Goal: Communication & Community: Answer question/provide support

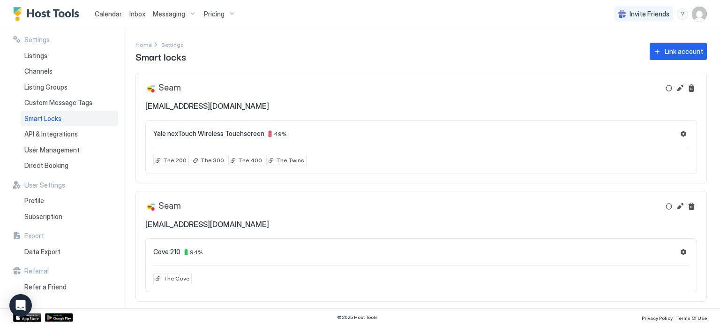
scroll to position [7, 0]
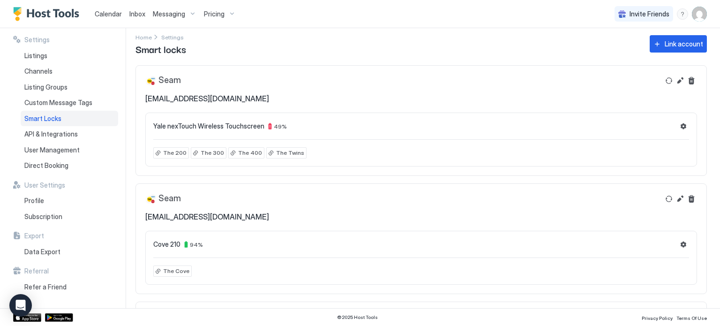
click at [106, 17] on span "Calendar" at bounding box center [108, 14] width 27 height 8
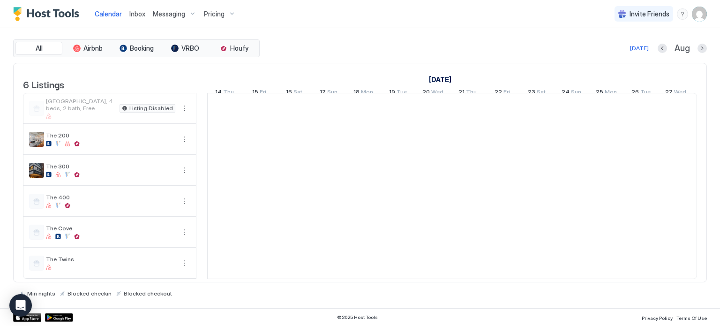
scroll to position [0, 520]
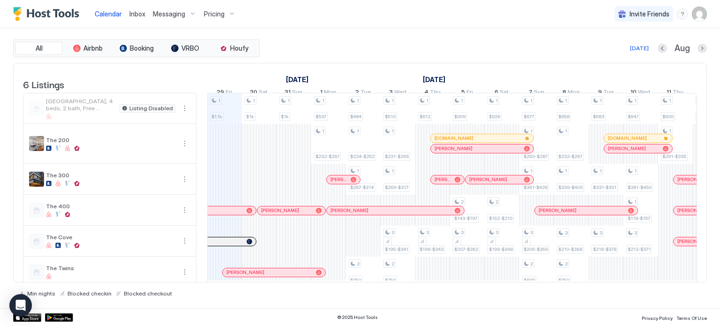
click at [227, 11] on div "Pricing" at bounding box center [219, 14] width 39 height 16
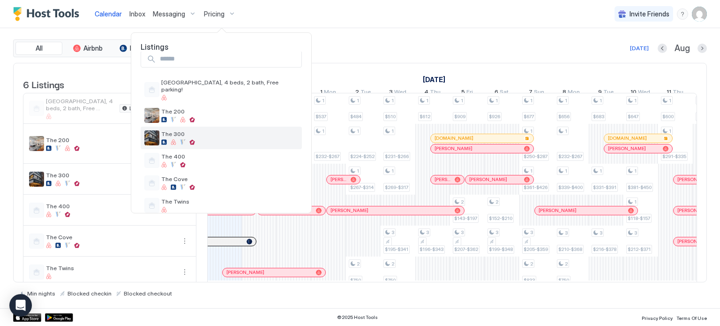
scroll to position [15, 0]
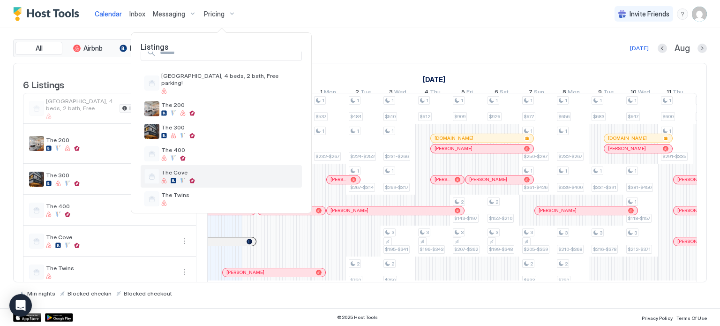
click at [187, 169] on span "The Cove" at bounding box center [229, 172] width 137 height 7
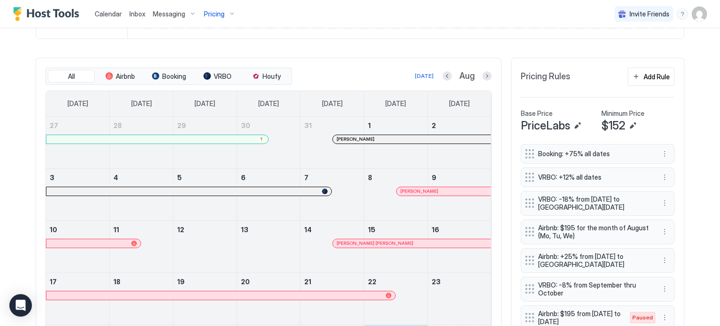
scroll to position [256, 0]
click at [487, 75] on button "Next month" at bounding box center [486, 76] width 9 height 9
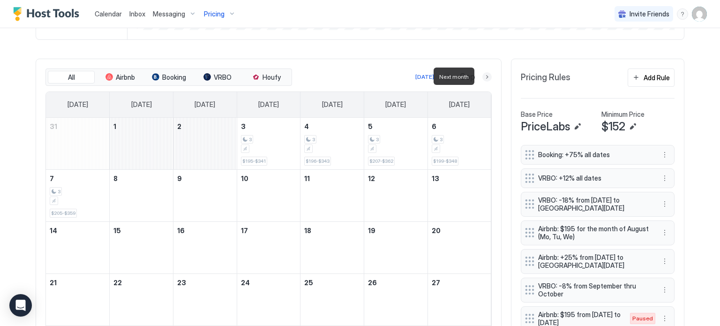
click at [487, 75] on button "Next month" at bounding box center [486, 76] width 9 height 9
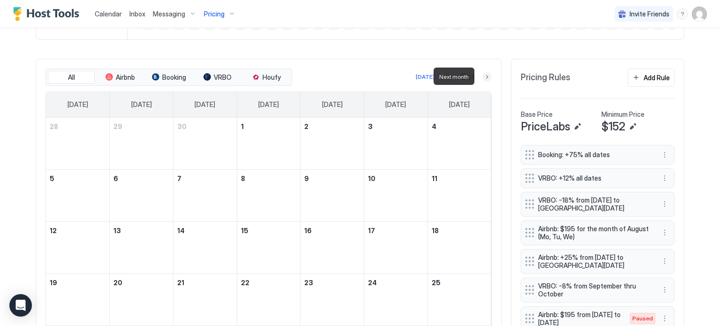
click at [487, 75] on button "Next month" at bounding box center [486, 76] width 9 height 9
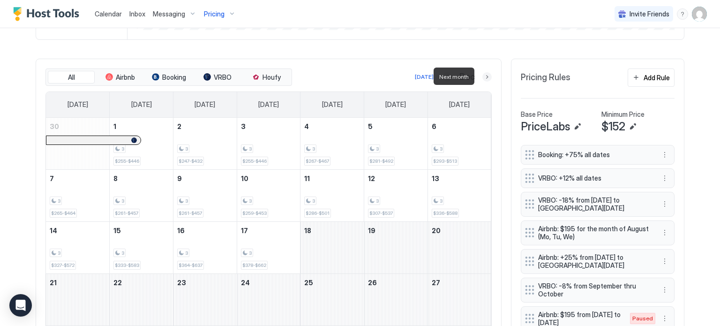
click at [484, 78] on button "Next month" at bounding box center [486, 76] width 9 height 9
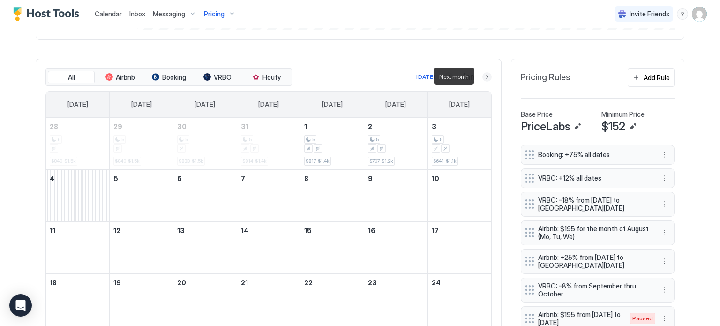
click at [484, 78] on button "Next month" at bounding box center [486, 76] width 9 height 9
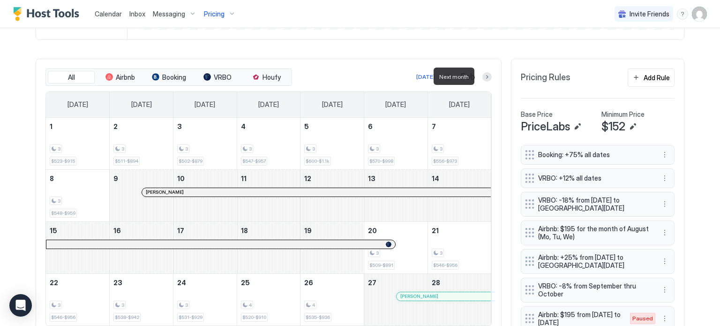
click at [482, 79] on div at bounding box center [486, 76] width 9 height 9
click at [483, 76] on button "Next month" at bounding box center [486, 76] width 9 height 9
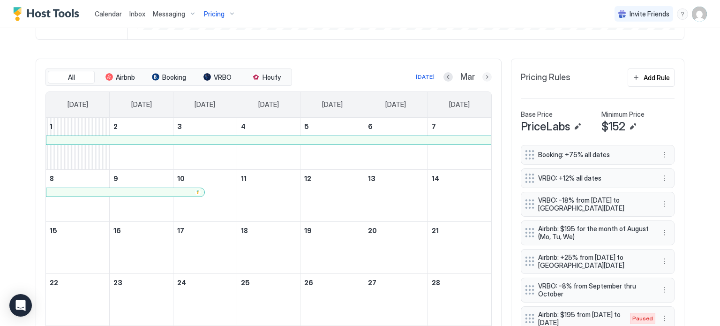
click at [483, 76] on button "Next month" at bounding box center [486, 76] width 9 height 9
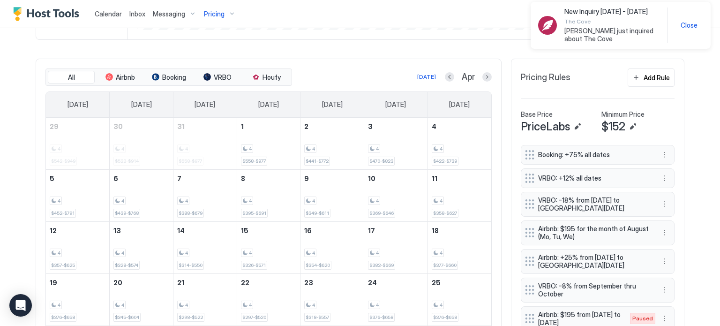
click at [584, 30] on span "[PERSON_NAME] just inquired about The Cove" at bounding box center [611, 35] width 95 height 16
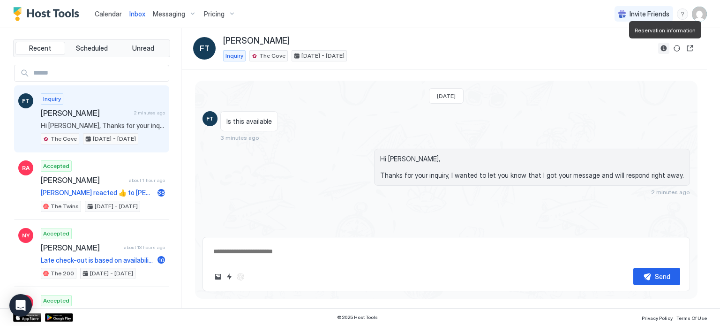
click at [662, 49] on button "Reservation information" at bounding box center [663, 48] width 11 height 11
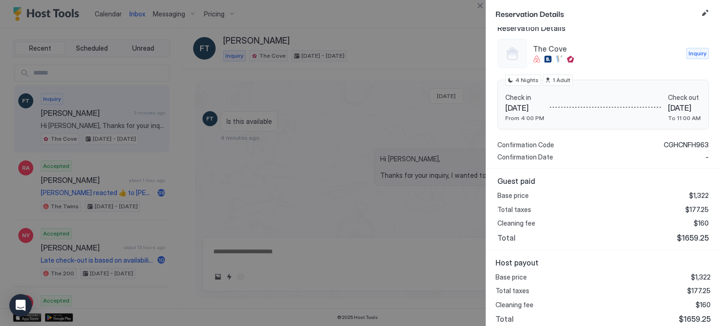
scroll to position [93, 0]
drag, startPoint x: 624, startPoint y: 161, endPoint x: 628, endPoint y: 206, distance: 45.7
click at [628, 206] on div "Total taxes $177.25" at bounding box center [602, 210] width 211 height 8
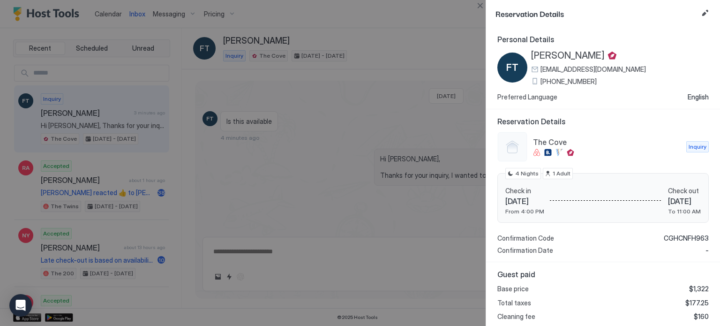
scroll to position [11, 0]
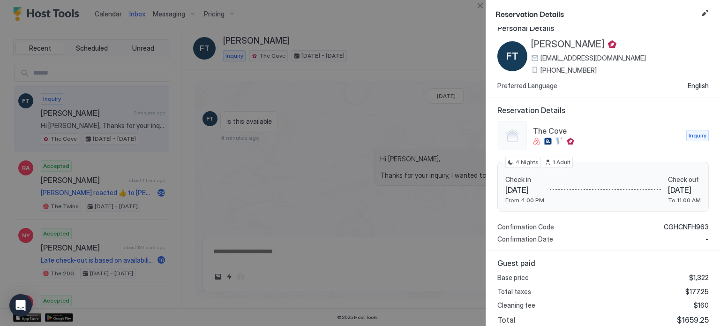
drag, startPoint x: 673, startPoint y: 223, endPoint x: 642, endPoint y: 278, distance: 63.6
click at [642, 278] on div "Base price $1,322" at bounding box center [602, 277] width 211 height 8
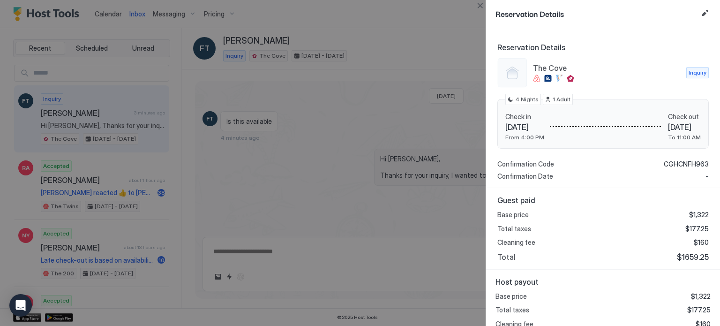
scroll to position [97, 0]
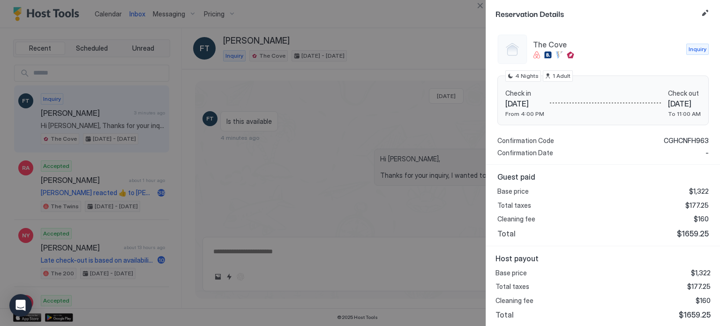
click at [642, 278] on div "Base price $1,322 Total taxes $177.25 Cleaning fee $160 Total $1659.25" at bounding box center [602, 293] width 215 height 51
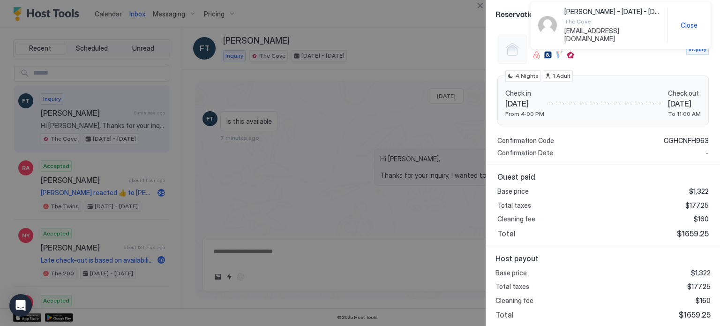
scroll to position [2, 0]
click at [348, 253] on div at bounding box center [360, 163] width 720 height 326
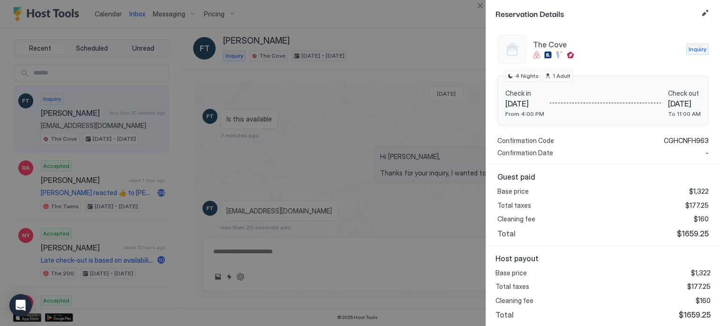
click at [683, 17] on span "Reservation Details" at bounding box center [596, 13] width 202 height 12
click at [342, 248] on div at bounding box center [360, 163] width 720 height 326
click at [327, 172] on div at bounding box center [360, 163] width 720 height 326
click at [341, 187] on div at bounding box center [360, 163] width 720 height 326
drag, startPoint x: 473, startPoint y: 7, endPoint x: 481, endPoint y: 6, distance: 7.5
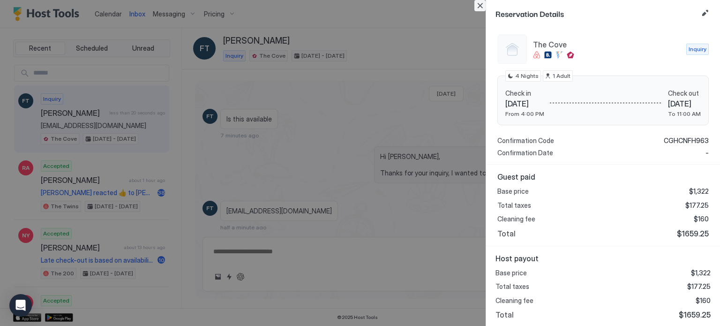
click at [481, 6] on div "Reservation Details Personal Details FT [PERSON_NAME] [EMAIL_ADDRESS][DOMAIN_NA…" at bounding box center [360, 163] width 720 height 326
click at [481, 6] on button "Close" at bounding box center [479, 5] width 11 height 11
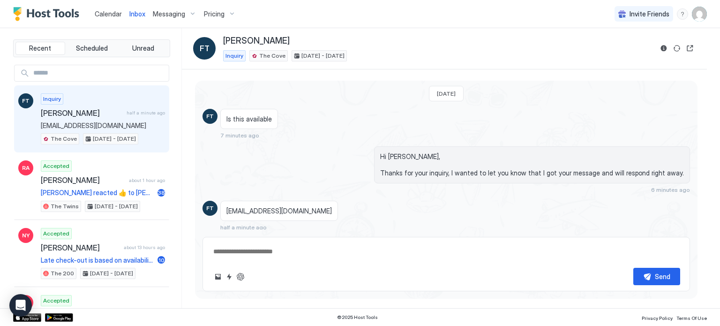
click at [180, 13] on span "Messaging" at bounding box center [169, 14] width 32 height 8
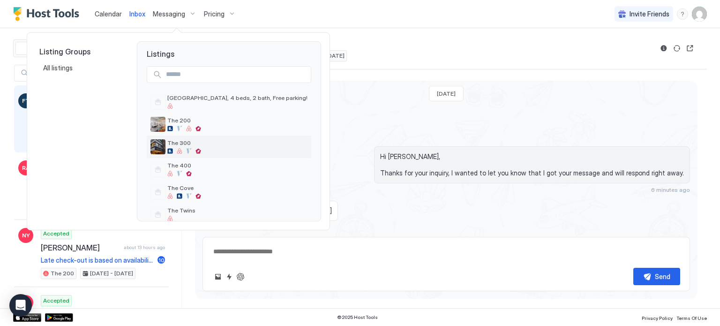
scroll to position [14, 0]
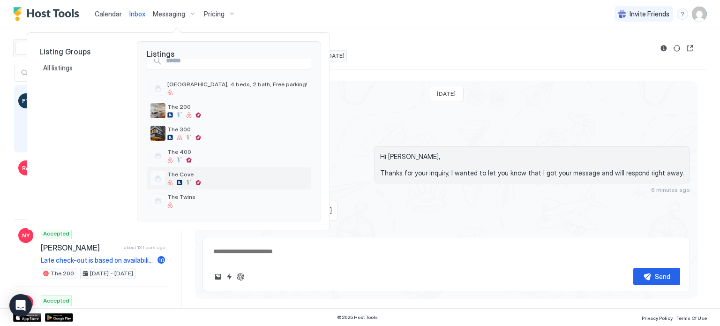
click at [198, 174] on span "The Cove" at bounding box center [237, 174] width 140 height 7
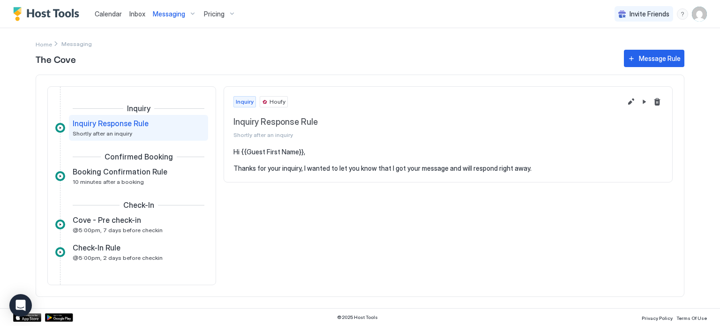
click at [397, 160] on pre "Hi {{Guest First Name}}, Thanks for your inquiry, I wanted to let you know that…" at bounding box center [447, 160] width 429 height 25
click at [550, 166] on pre "Hi {{Guest First Name}}, Thanks for your inquiry, I wanted to let you know that…" at bounding box center [447, 160] width 429 height 25
click at [113, 183] on span "10 minutes after a booking" at bounding box center [108, 181] width 71 height 7
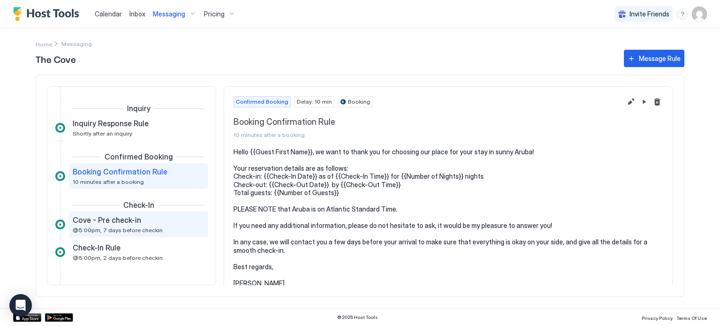
click at [94, 223] on span "Cove - Pre check-in" at bounding box center [107, 219] width 68 height 9
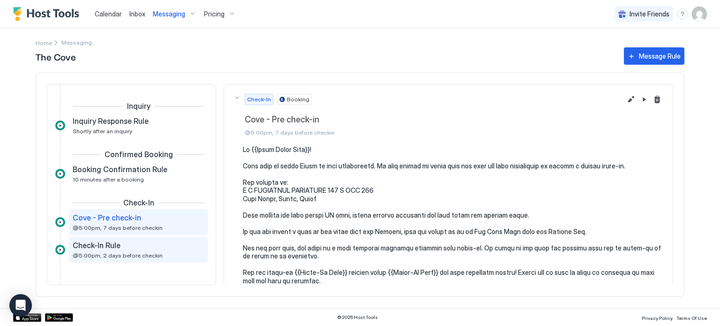
click at [126, 238] on div "Check-In Rule @5:00pm, 2 days before checkin" at bounding box center [138, 250] width 139 height 26
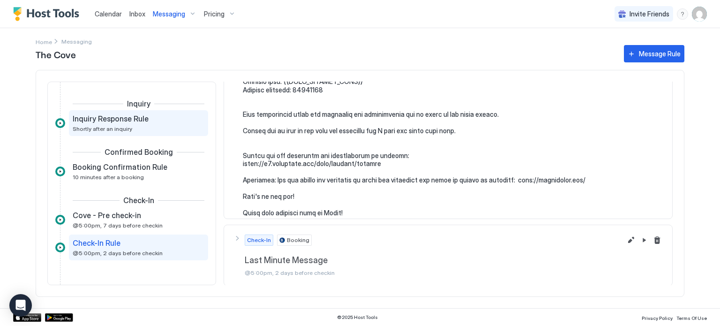
click at [162, 135] on div "Inquiry Response Rule Shortly after an inquiry" at bounding box center [138, 123] width 139 height 26
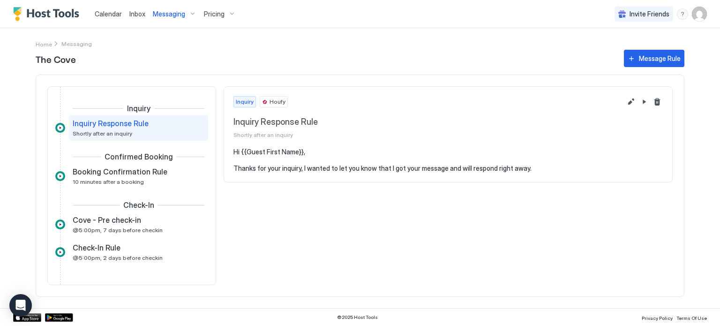
click at [335, 170] on pre "Hi {{Guest First Name}}, Thanks for your inquiry, I wanted to let you know that…" at bounding box center [447, 160] width 429 height 25
click at [533, 167] on pre "Hi {{Guest First Name}}, Thanks for your inquiry, I wanted to let you know that…" at bounding box center [447, 160] width 429 height 25
click at [528, 167] on pre "Hi {{Guest First Name}}, Thanks for your inquiry, I wanted to let you know that…" at bounding box center [447, 160] width 429 height 25
click at [627, 104] on button "Edit message rule" at bounding box center [630, 101] width 11 height 11
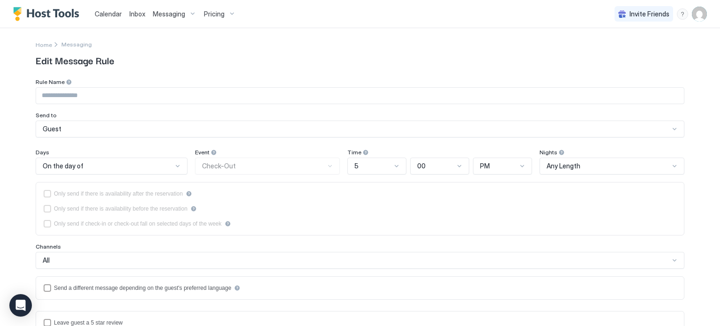
type input "**********"
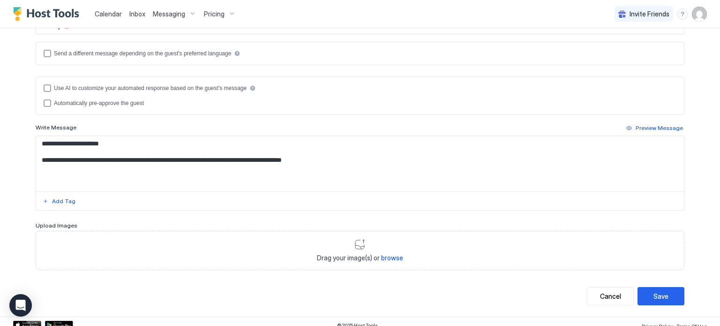
scroll to position [210, 0]
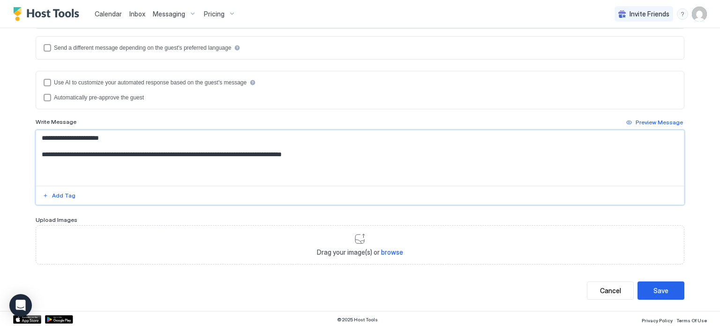
click at [339, 158] on textarea "**********" at bounding box center [359, 157] width 647 height 55
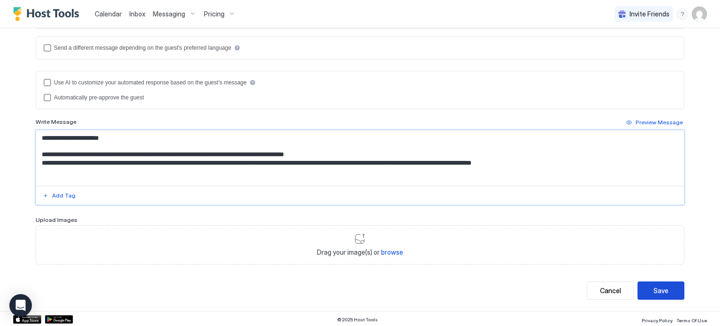
type textarea "**********"
click at [654, 296] on button "Save" at bounding box center [660, 290] width 47 height 18
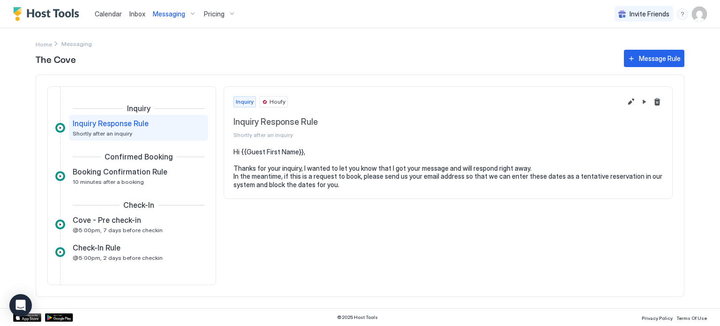
click at [132, 11] on span "Inbox" at bounding box center [137, 14] width 16 height 8
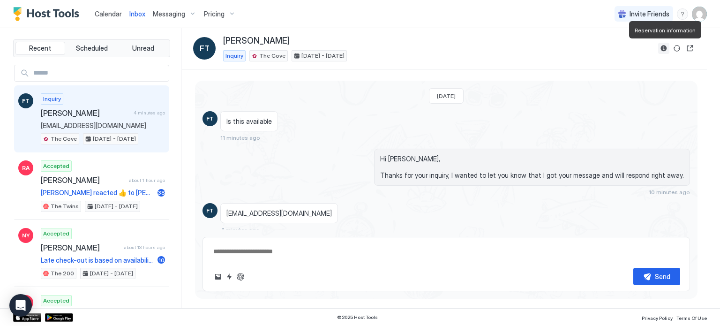
click at [659, 45] on button "Reservation information" at bounding box center [663, 48] width 11 height 11
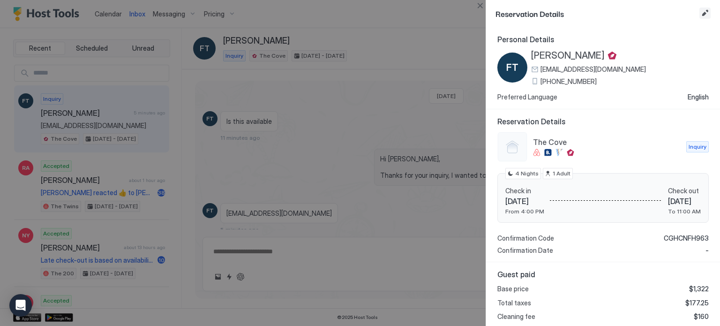
click at [706, 13] on button "Edit reservation" at bounding box center [704, 12] width 11 height 11
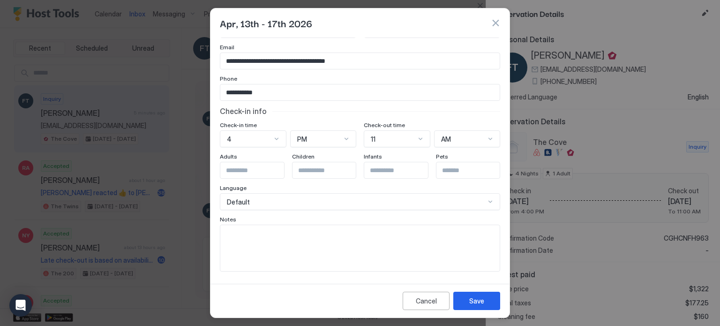
scroll to position [40, 0]
click at [428, 302] on div "Cancel" at bounding box center [426, 301] width 21 height 10
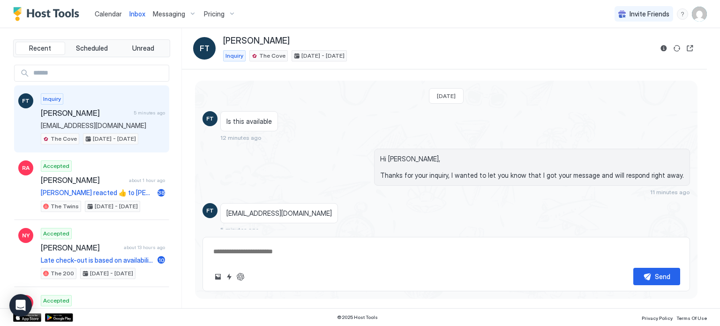
click at [110, 14] on span "Calendar" at bounding box center [108, 14] width 27 height 8
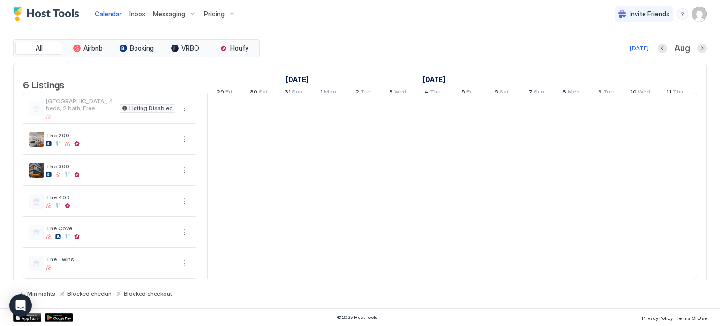
scroll to position [0, 520]
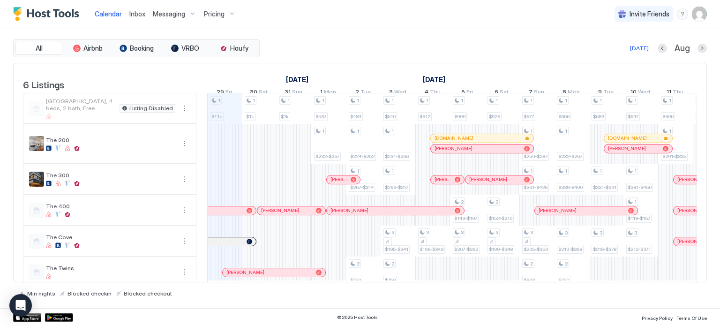
click at [694, 17] on img "User profile" at bounding box center [698, 14] width 15 height 15
click at [474, 41] on div at bounding box center [360, 163] width 720 height 326
click at [165, 18] on div "Messaging" at bounding box center [174, 14] width 51 height 16
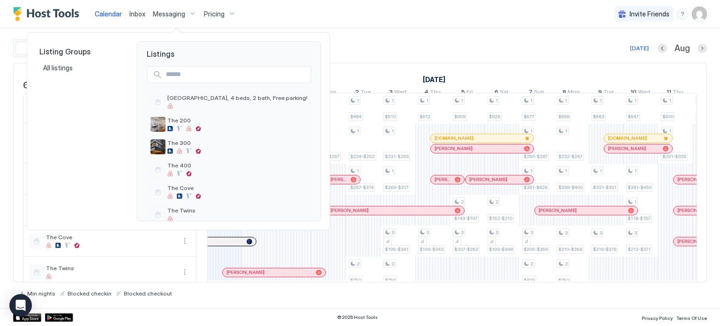
click at [384, 54] on div at bounding box center [360, 163] width 720 height 326
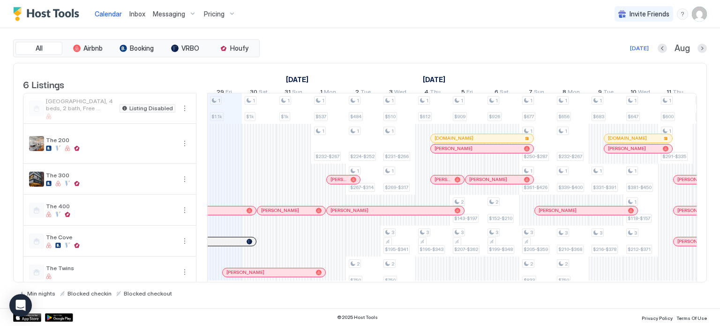
click at [134, 15] on span "Inbox" at bounding box center [137, 14] width 16 height 8
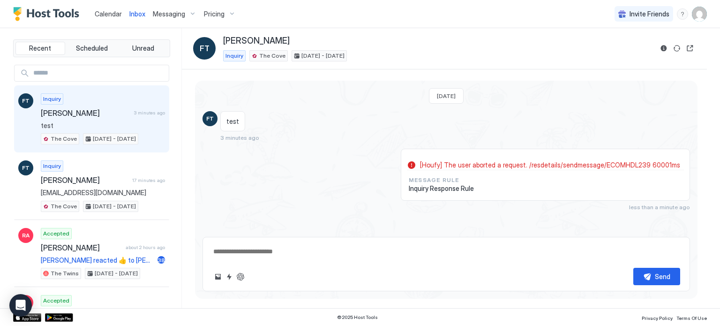
click at [78, 103] on div "Inquiry [PERSON_NAME] 3 minutes ago test The Cove [DATE] - [DATE]" at bounding box center [103, 119] width 124 height 52
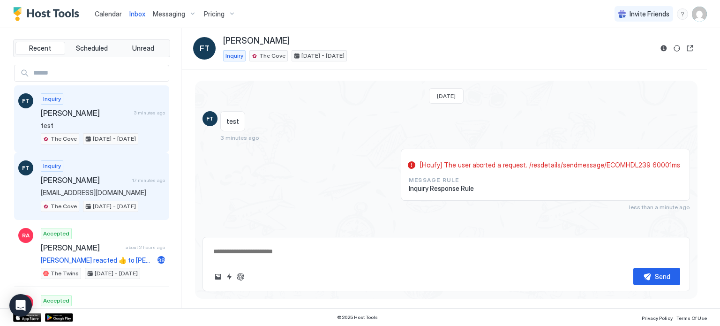
click at [89, 178] on span "[PERSON_NAME]" at bounding box center [85, 179] width 88 height 9
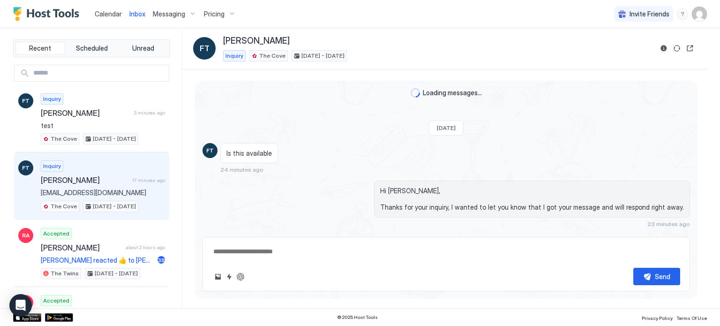
scroll to position [34, 0]
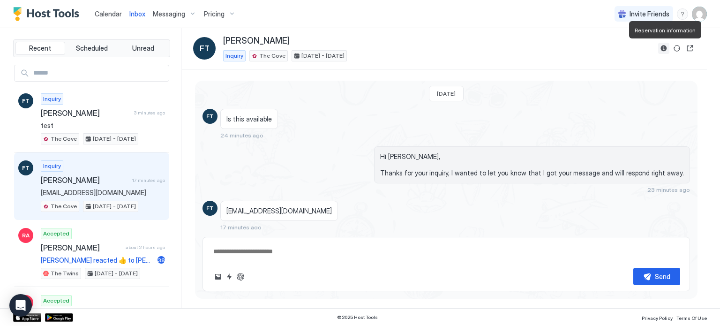
click at [663, 49] on button "Reservation information" at bounding box center [663, 48] width 11 height 11
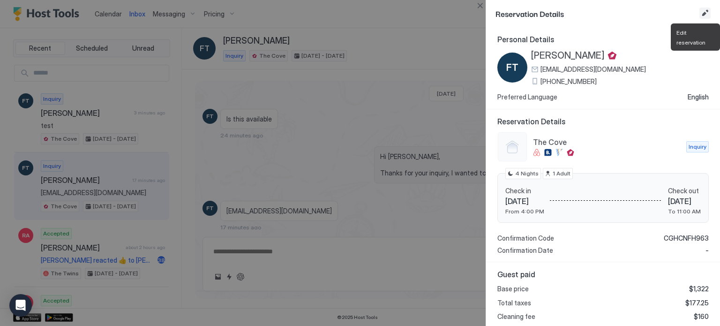
click at [700, 14] on button "Edit reservation" at bounding box center [704, 12] width 11 height 11
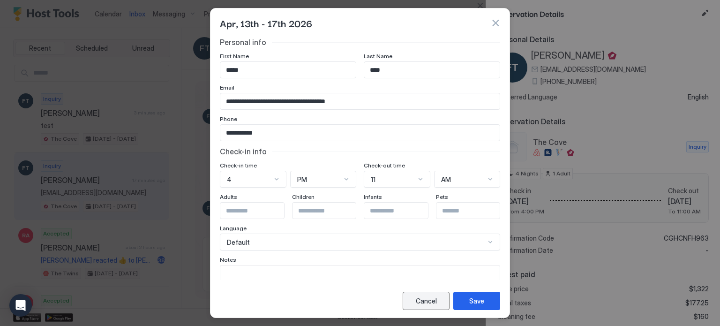
click at [422, 308] on button "Cancel" at bounding box center [425, 300] width 47 height 18
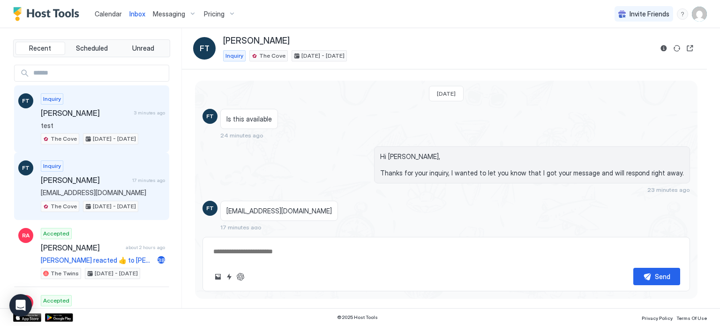
click at [98, 121] on span "test" at bounding box center [103, 125] width 124 height 8
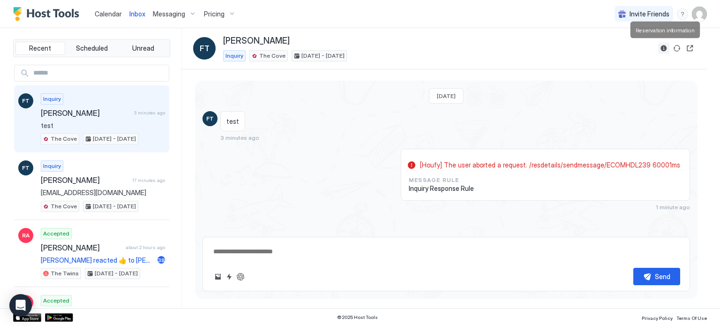
click at [660, 46] on button "Reservation information" at bounding box center [663, 48] width 11 height 11
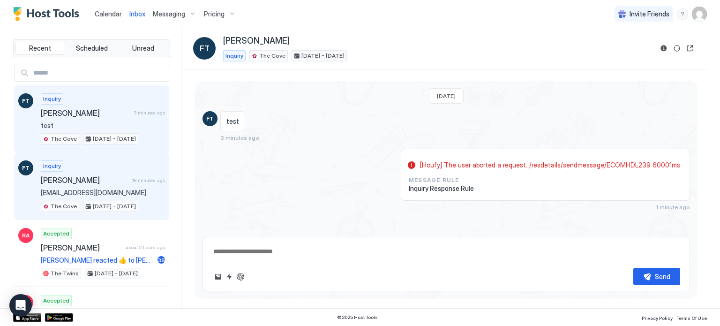
click at [105, 173] on div "Inquiry [PERSON_NAME] 18 minutes ago [EMAIL_ADDRESS][DOMAIN_NAME] The Cove [DAT…" at bounding box center [103, 186] width 124 height 52
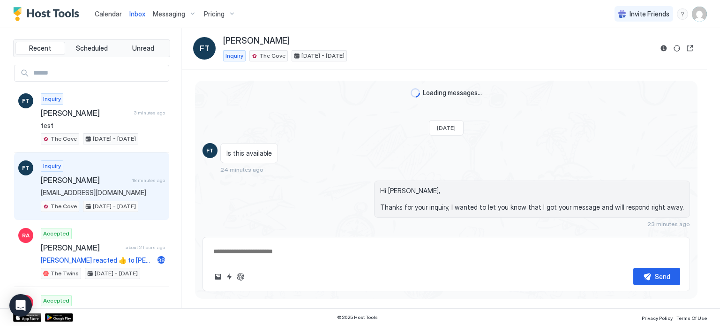
scroll to position [34, 0]
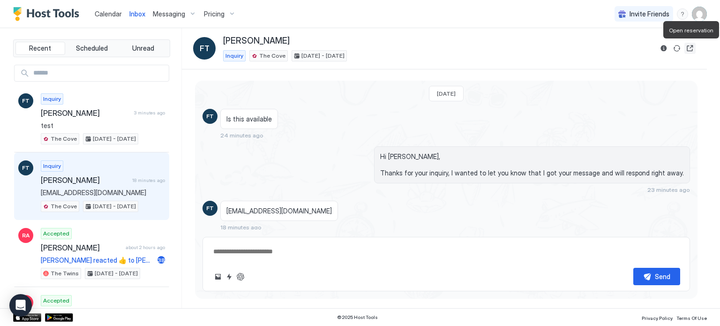
click at [688, 52] on button "Open reservation" at bounding box center [689, 48] width 11 height 11
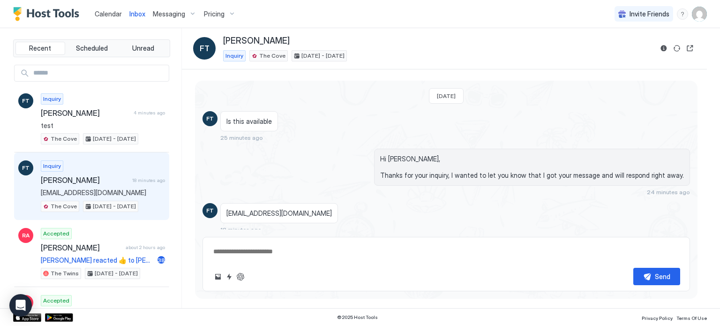
scroll to position [2, 0]
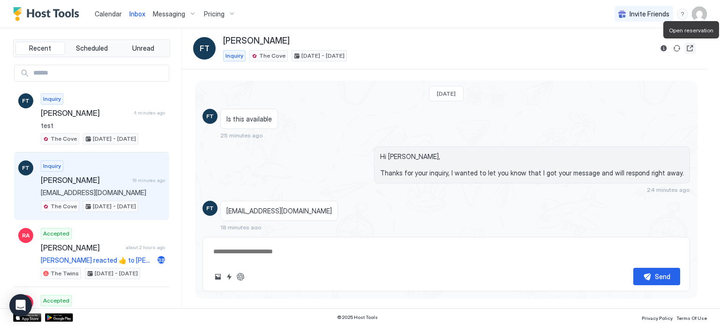
click at [689, 49] on button "Open reservation" at bounding box center [689, 48] width 11 height 11
